Goal: Find contact information: Find contact information

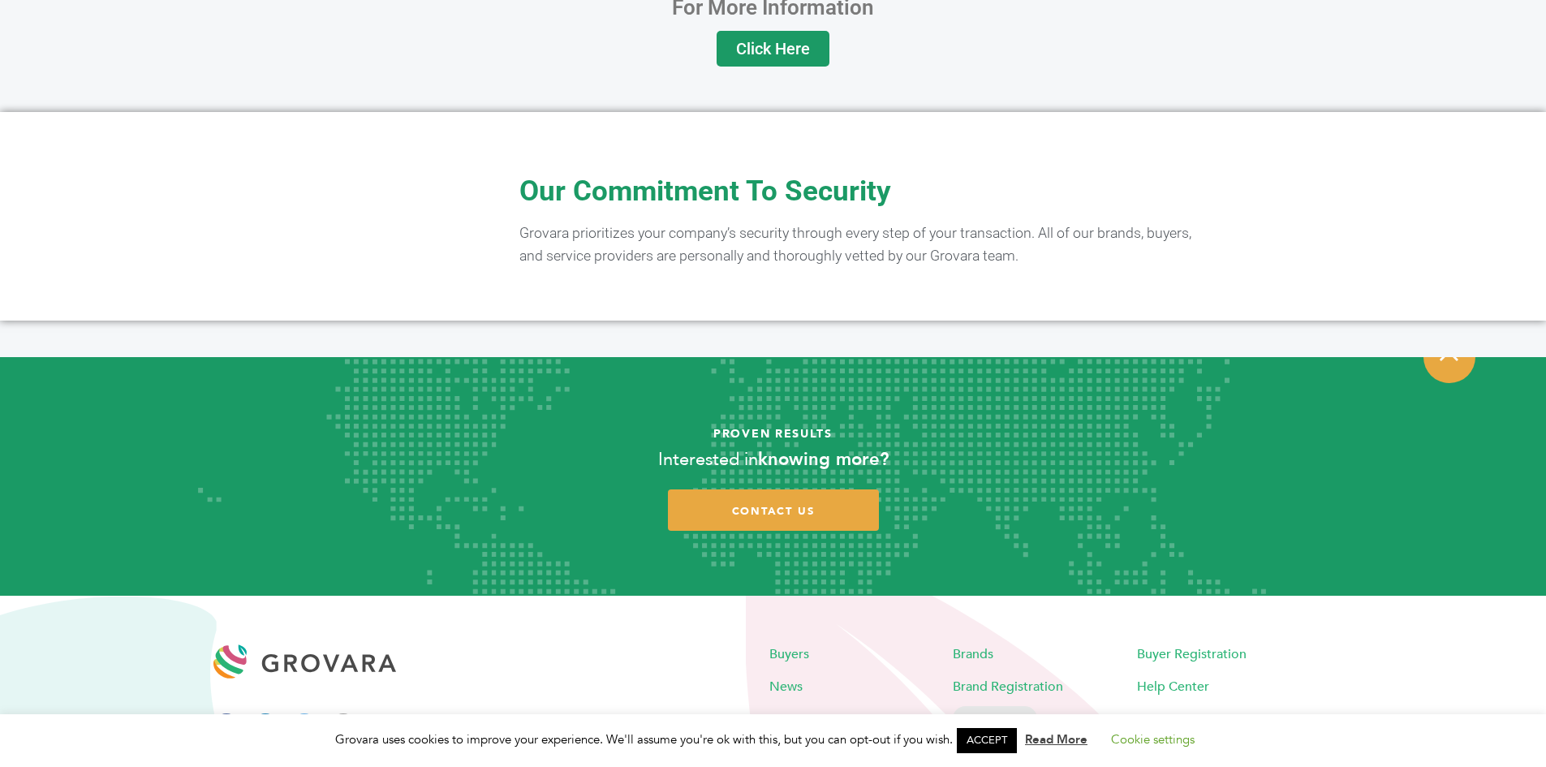
scroll to position [3180, 0]
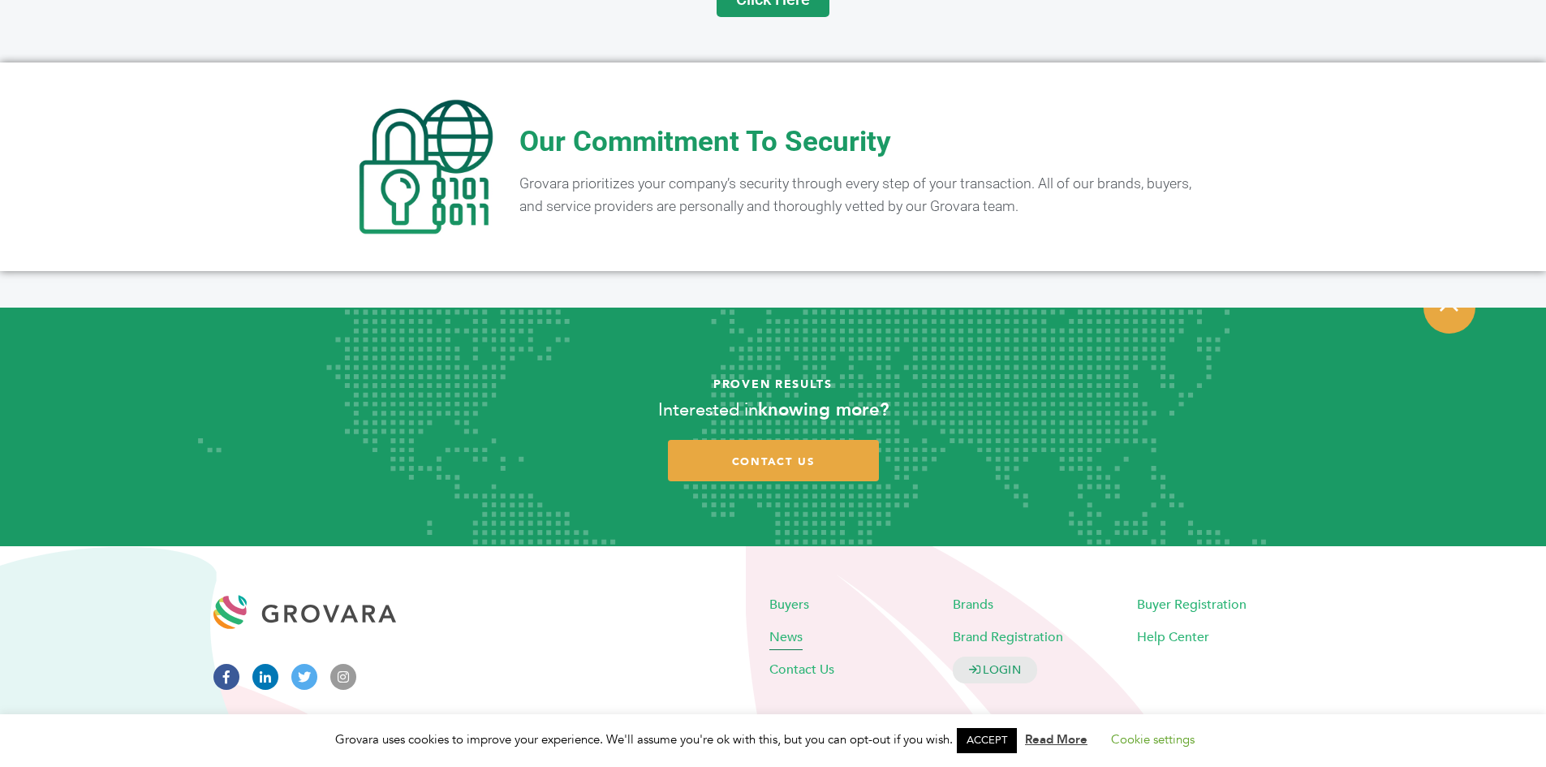
click at [780, 627] on span "News" at bounding box center [785, 636] width 33 height 18
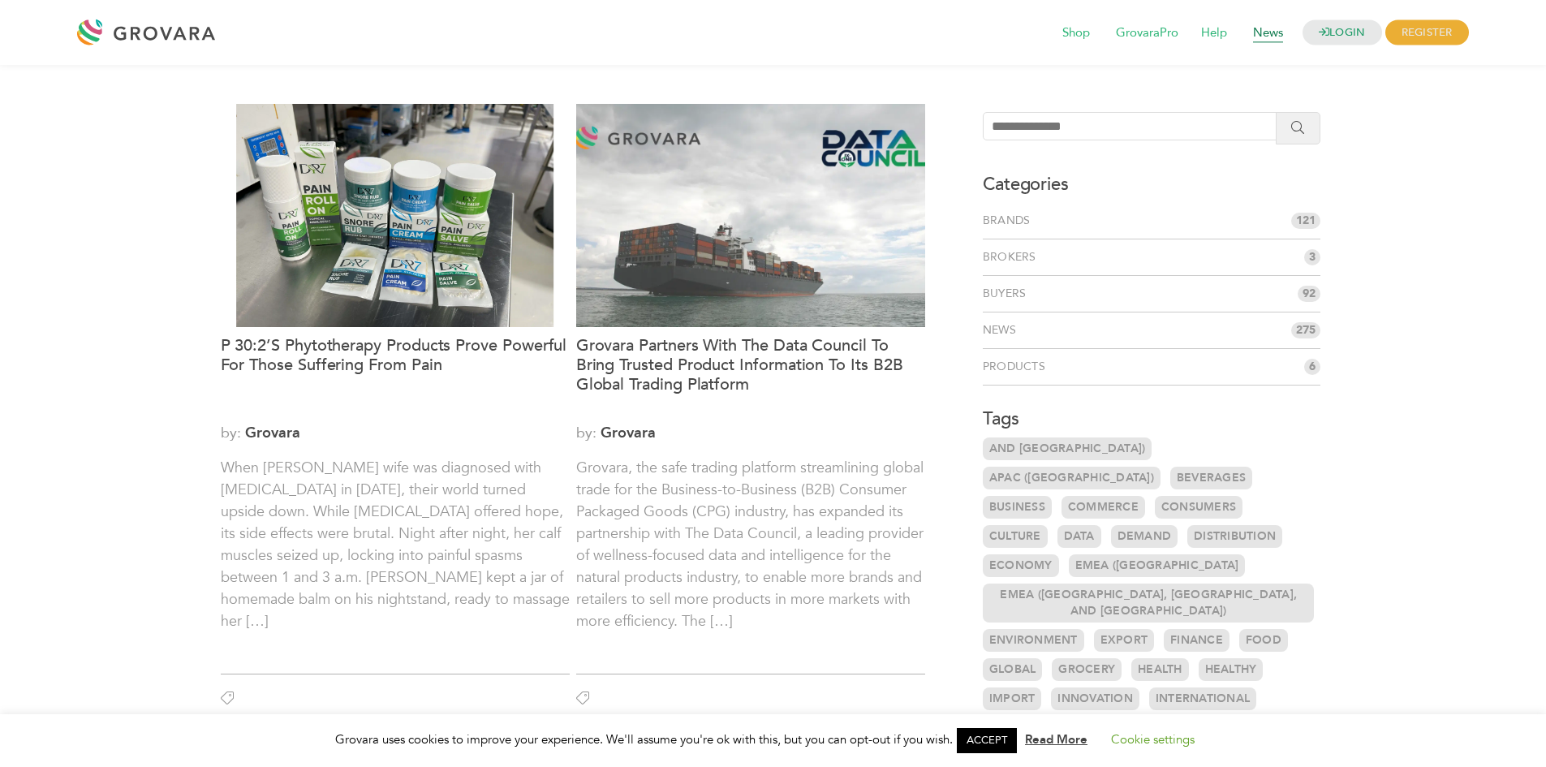
click at [1260, 26] on span "News" at bounding box center [1268, 33] width 53 height 31
click at [169, 28] on div at bounding box center [150, 32] width 146 height 39
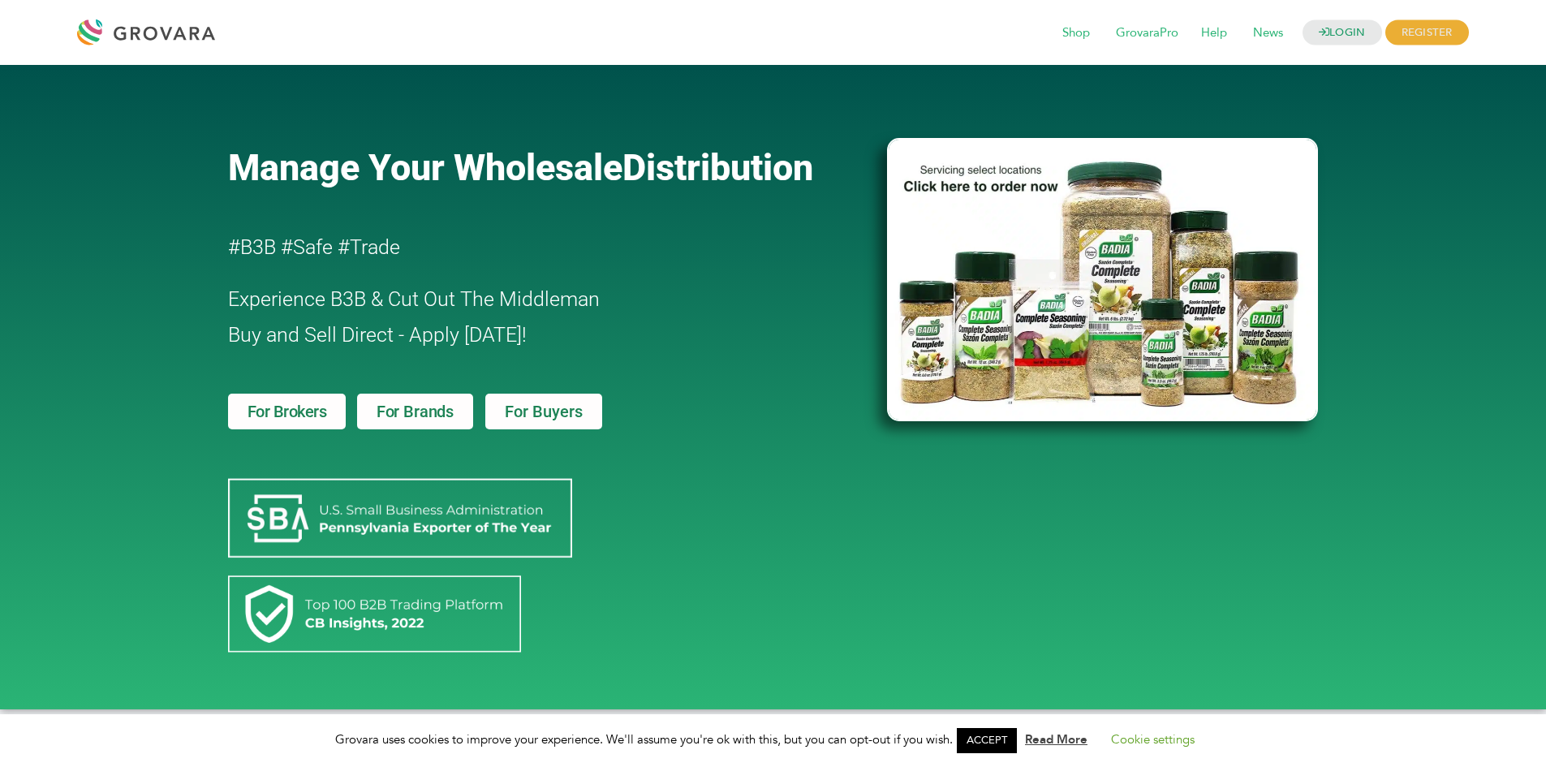
click at [454, 523] on img at bounding box center [400, 518] width 344 height 80
click at [279, 514] on img at bounding box center [400, 518] width 344 height 80
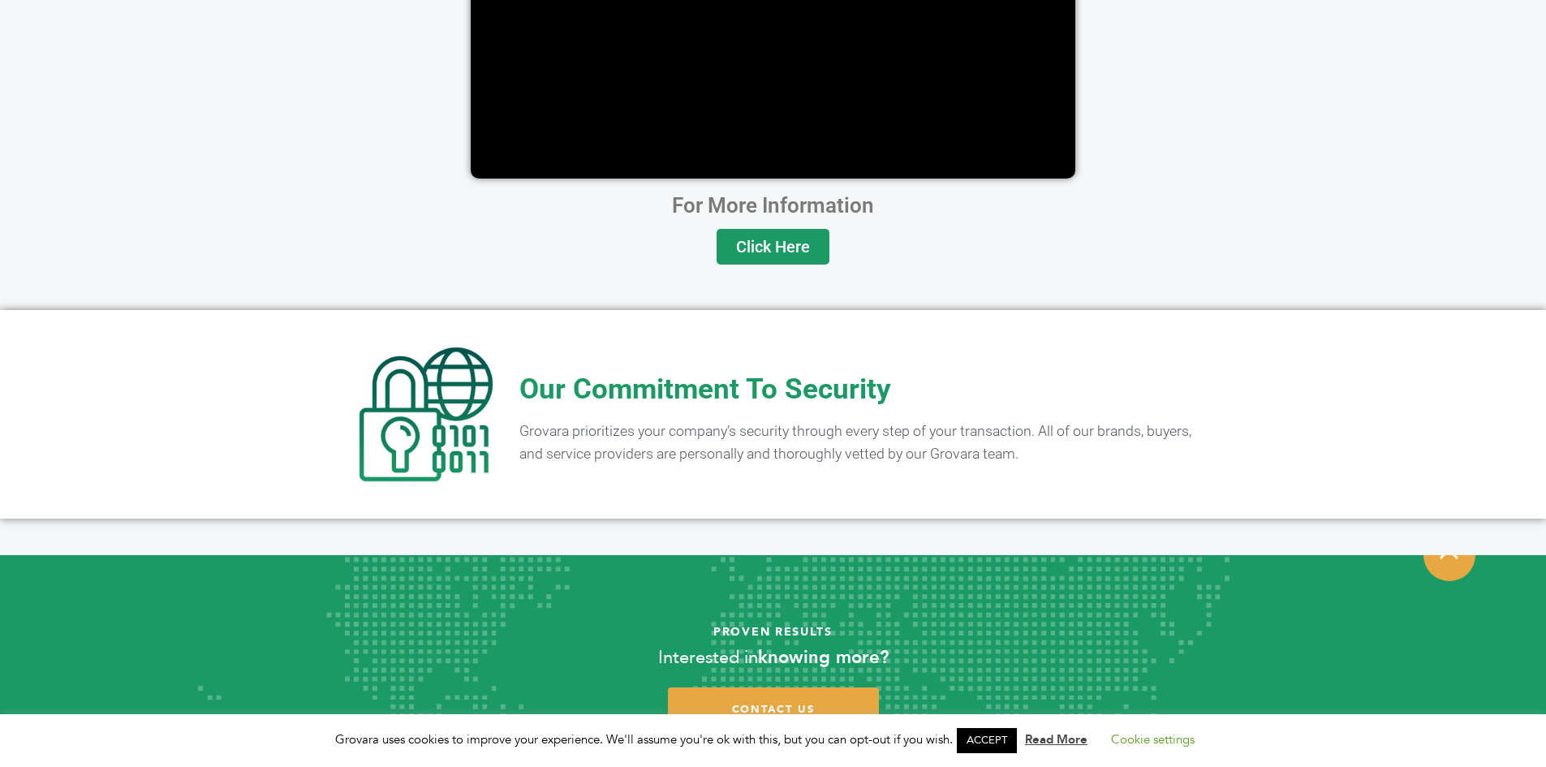
scroll to position [3180, 0]
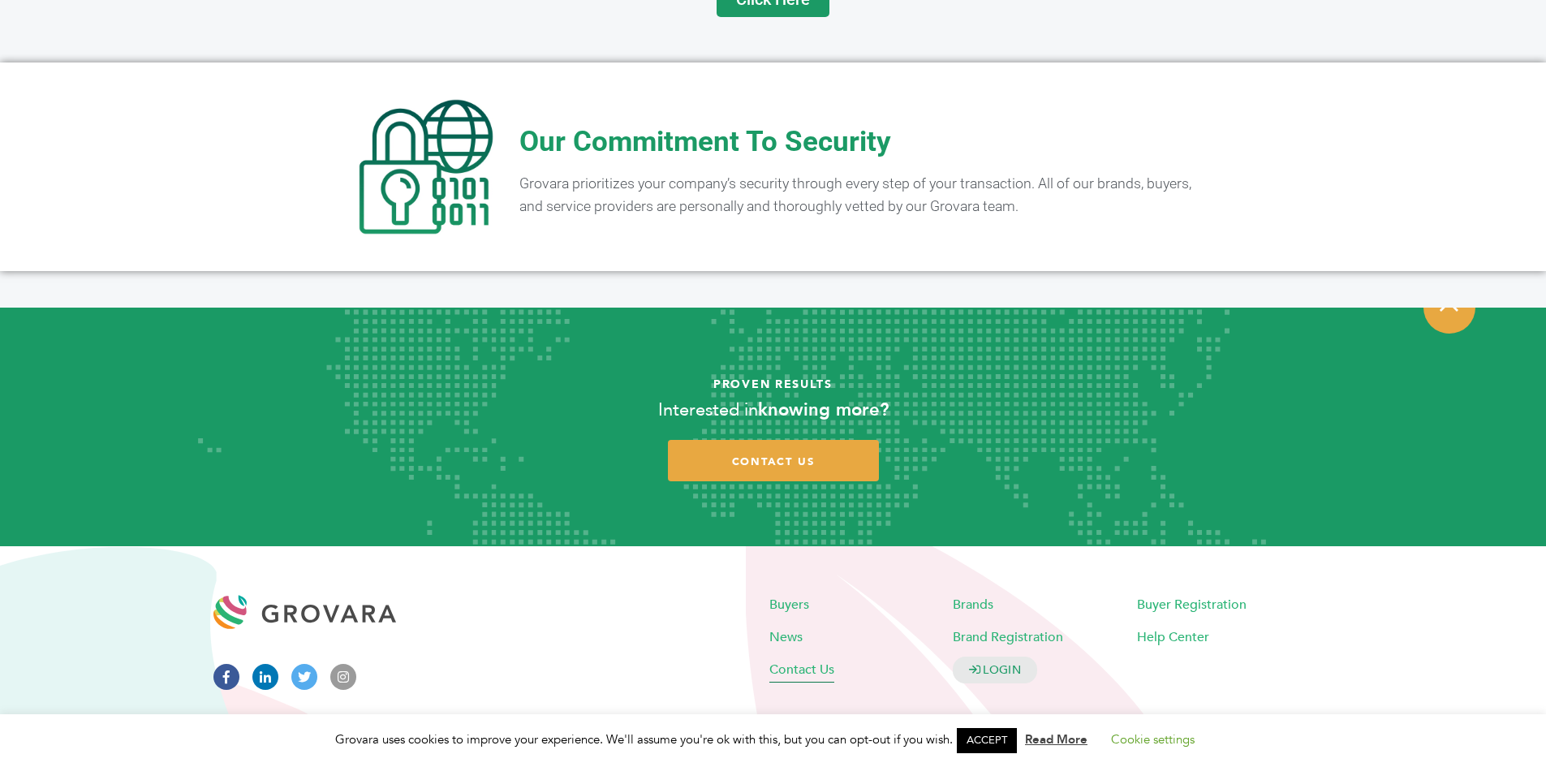
click at [807, 660] on span "Contact Us" at bounding box center [801, 669] width 65 height 18
